Goal: Transaction & Acquisition: Purchase product/service

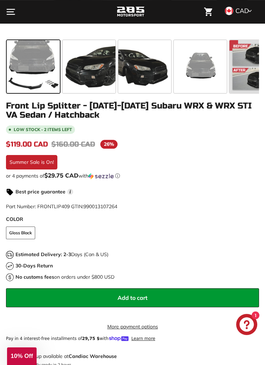
scroll to position [313, 0]
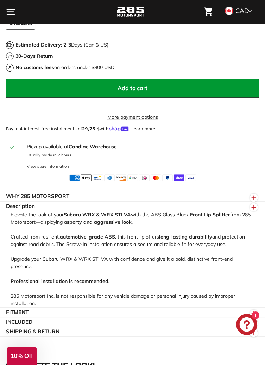
scroll to position [523, 0]
